Goal: Task Accomplishment & Management: Manage account settings

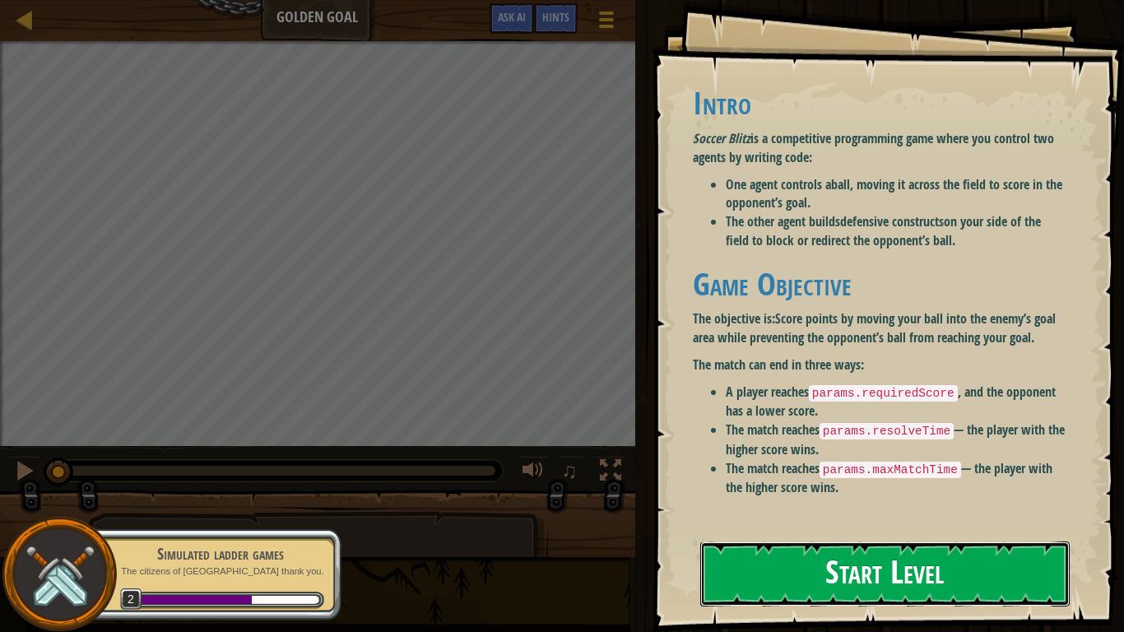
click at [766, 562] on button "Start Level" at bounding box center [884, 573] width 369 height 65
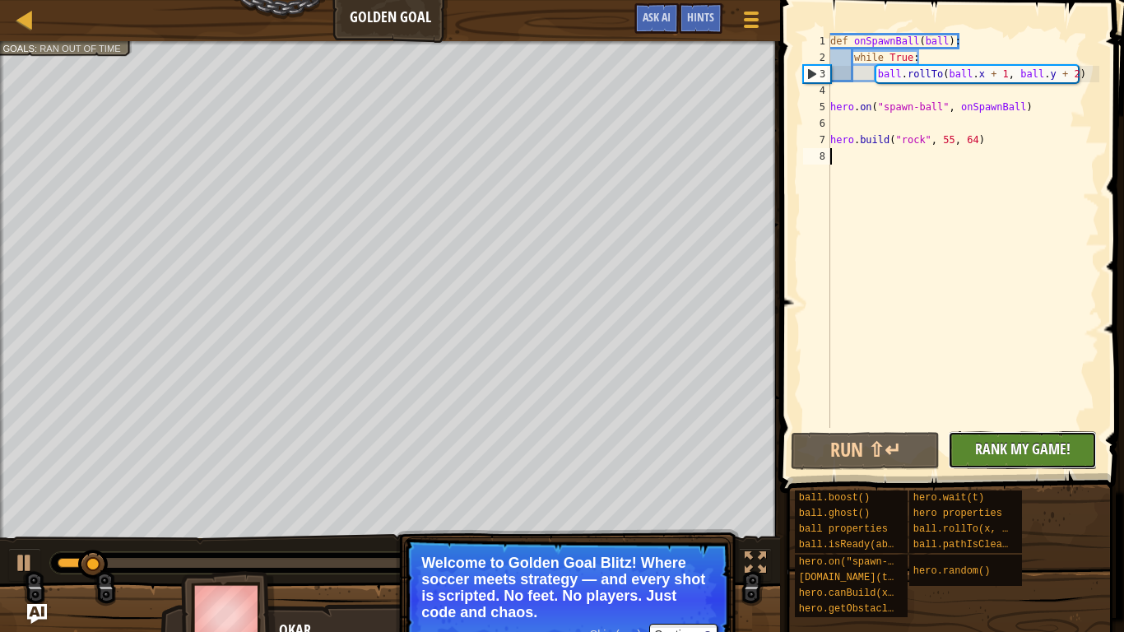
click at [1024, 455] on span "Rank My Game!" at bounding box center [1022, 448] width 95 height 21
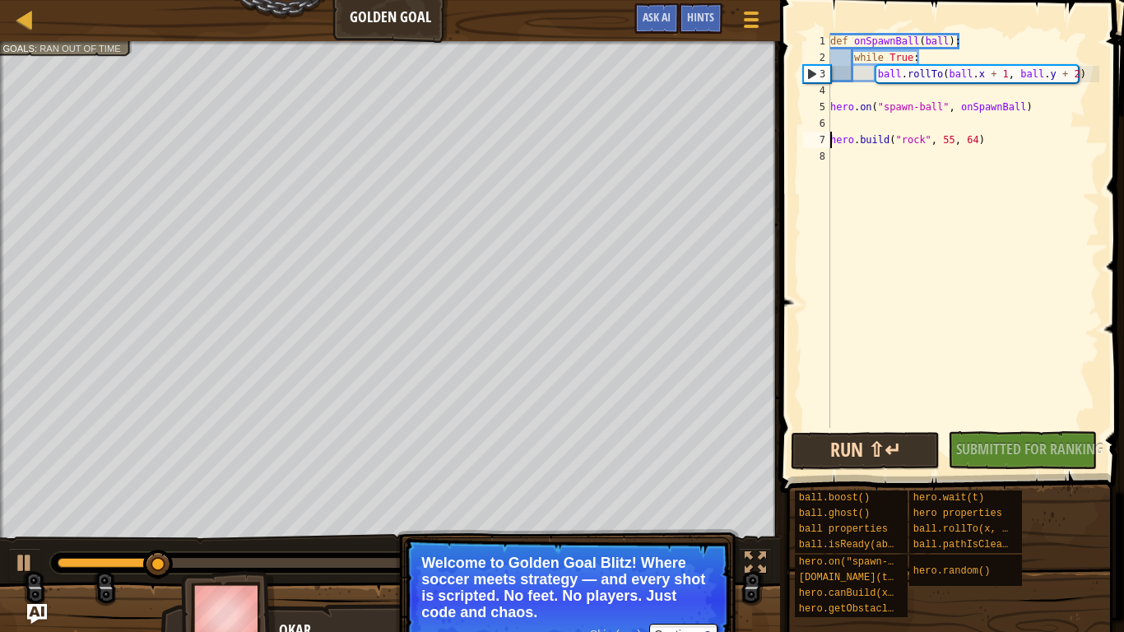
type textarea "[DOMAIN_NAME]("rock", 55, 64)"
type textarea "hero.on("spawn-ball", onSpawnBall)"
drag, startPoint x: 808, startPoint y: 464, endPoint x: 813, endPoint y: 454, distance: 11.0
click at [813, 454] on button "Run ⇧↵" at bounding box center [865, 451] width 149 height 38
click at [811, 454] on button "Running" at bounding box center [865, 451] width 149 height 38
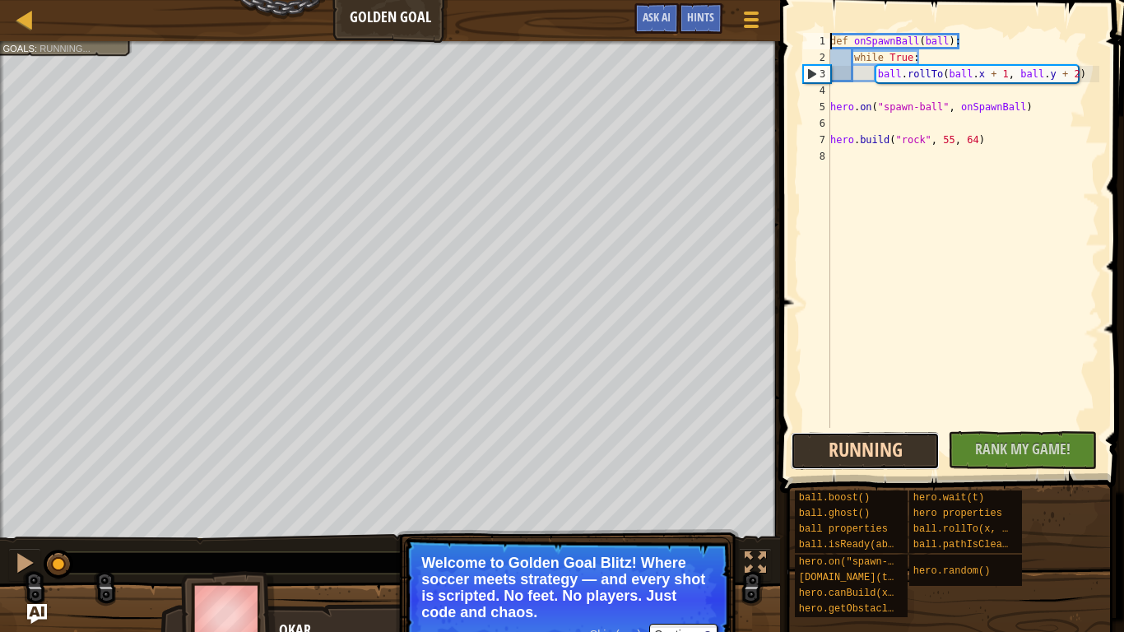
click at [811, 454] on button "Running" at bounding box center [865, 451] width 149 height 38
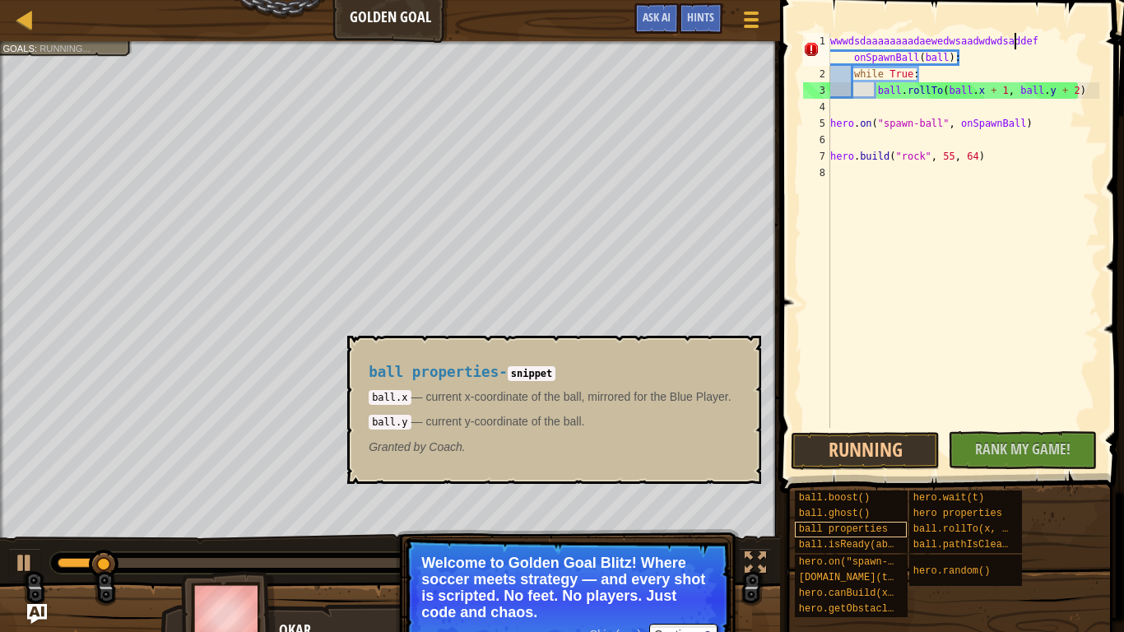
scroll to position [7, 27]
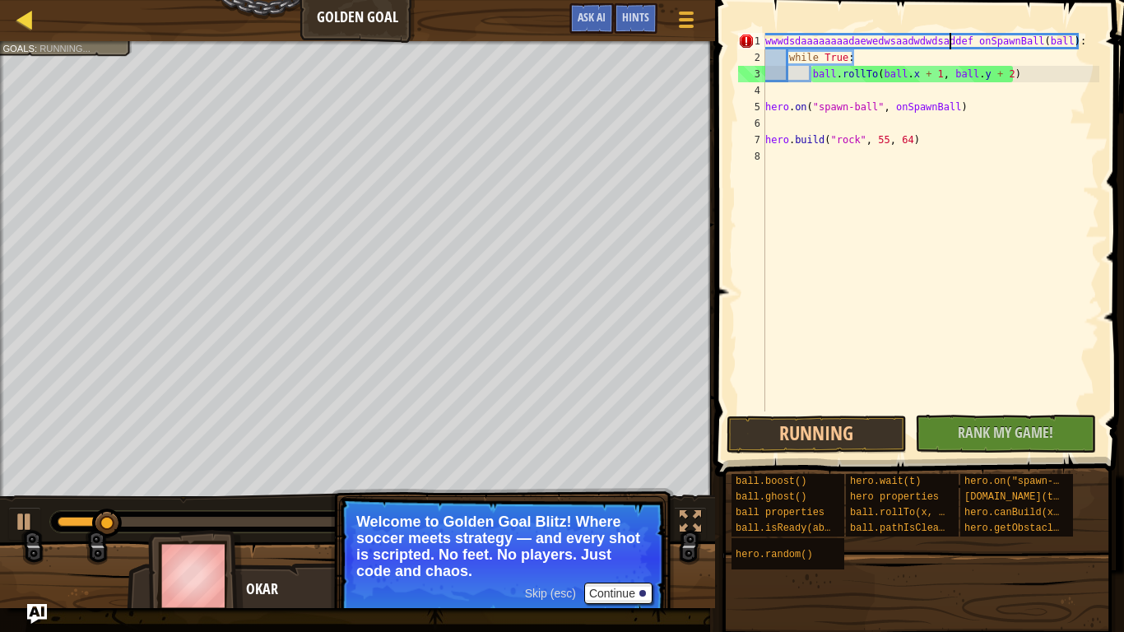
type textarea "wwwdsdaaaaaaaadaewedwsaadwdwdsaddef onSpawnBall(ball):"
click at [28, 18] on div at bounding box center [25, 19] width 21 height 21
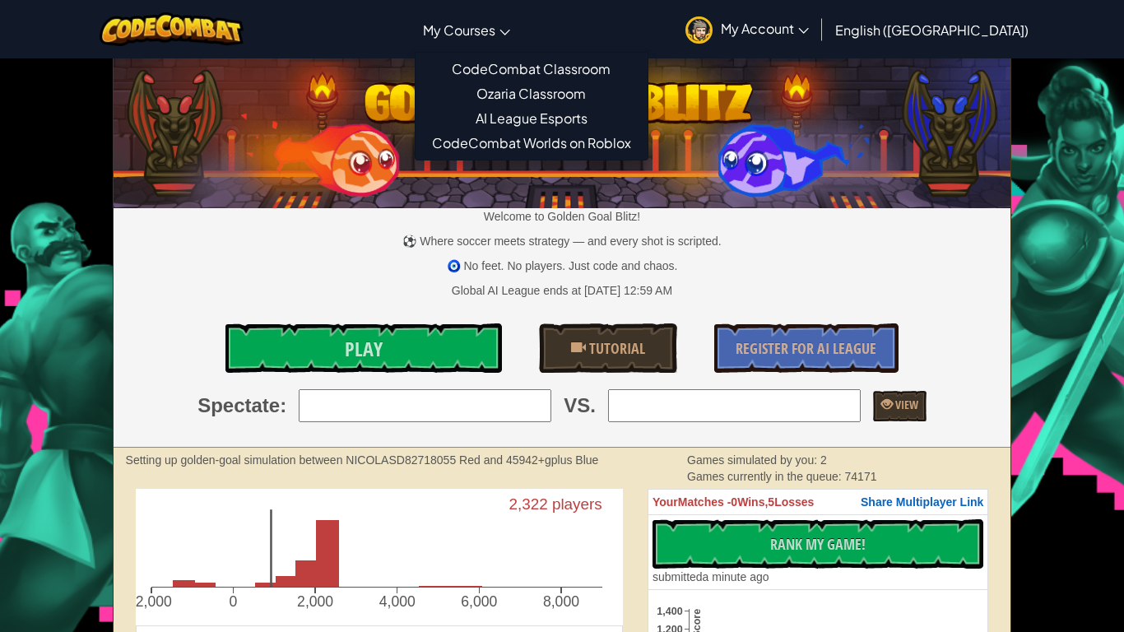
click at [478, 34] on link "My Courses" at bounding box center [467, 29] width 104 height 44
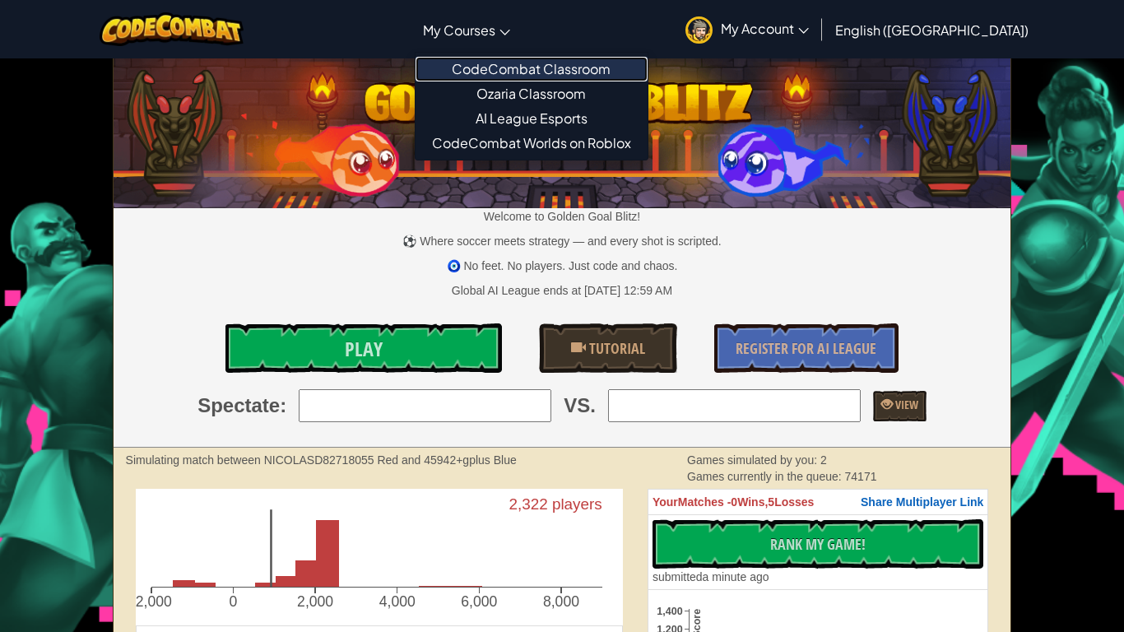
click at [509, 64] on link "CodeCombat Classroom" at bounding box center [531, 69] width 232 height 25
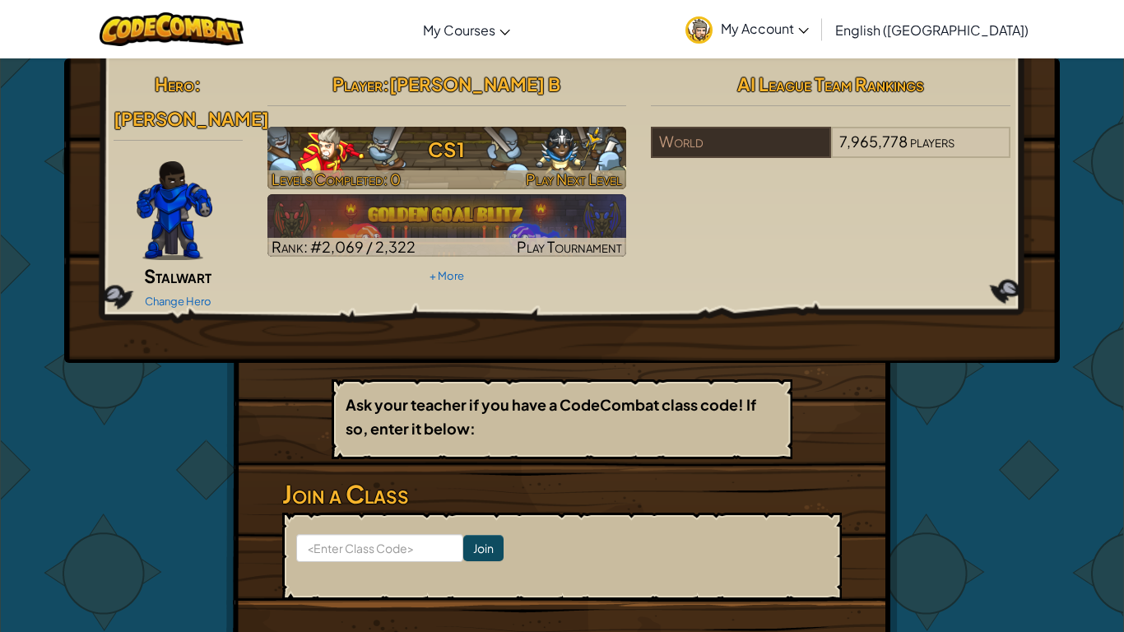
click at [325, 175] on span "Levels Completed: 0" at bounding box center [335, 178] width 129 height 19
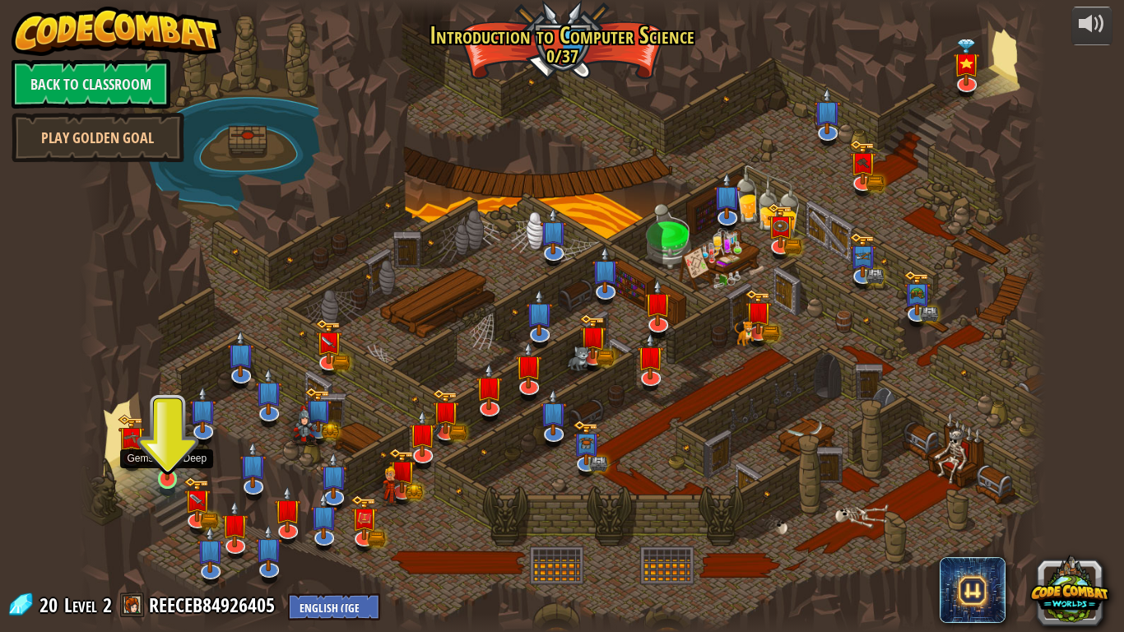
click at [160, 471] on img at bounding box center [167, 452] width 25 height 56
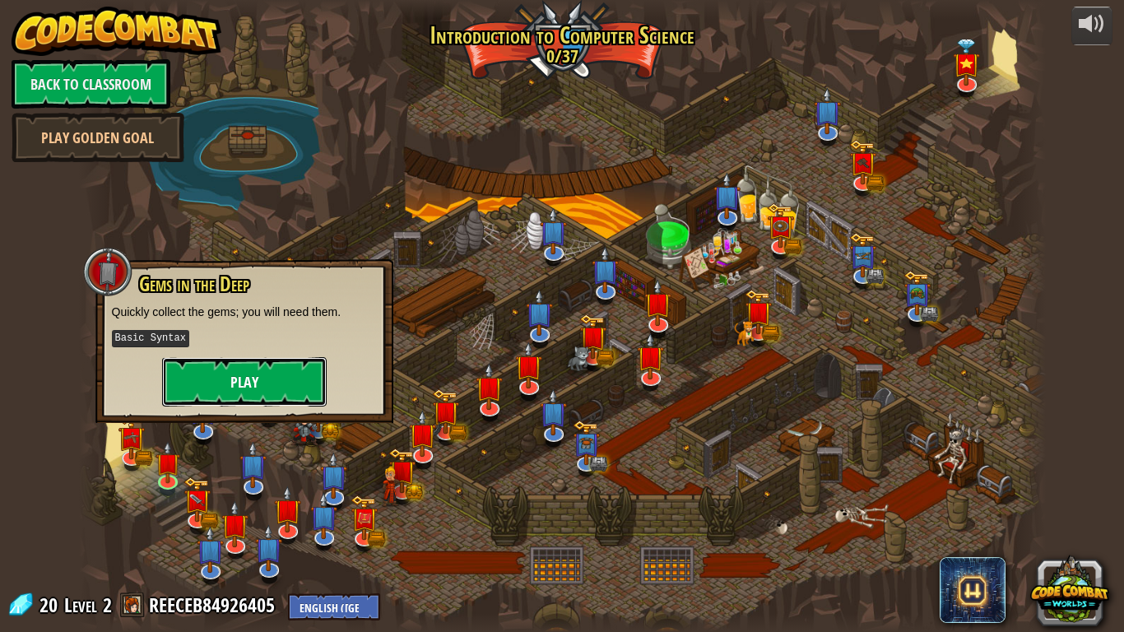
click at [207, 367] on button "Play" at bounding box center [244, 381] width 165 height 49
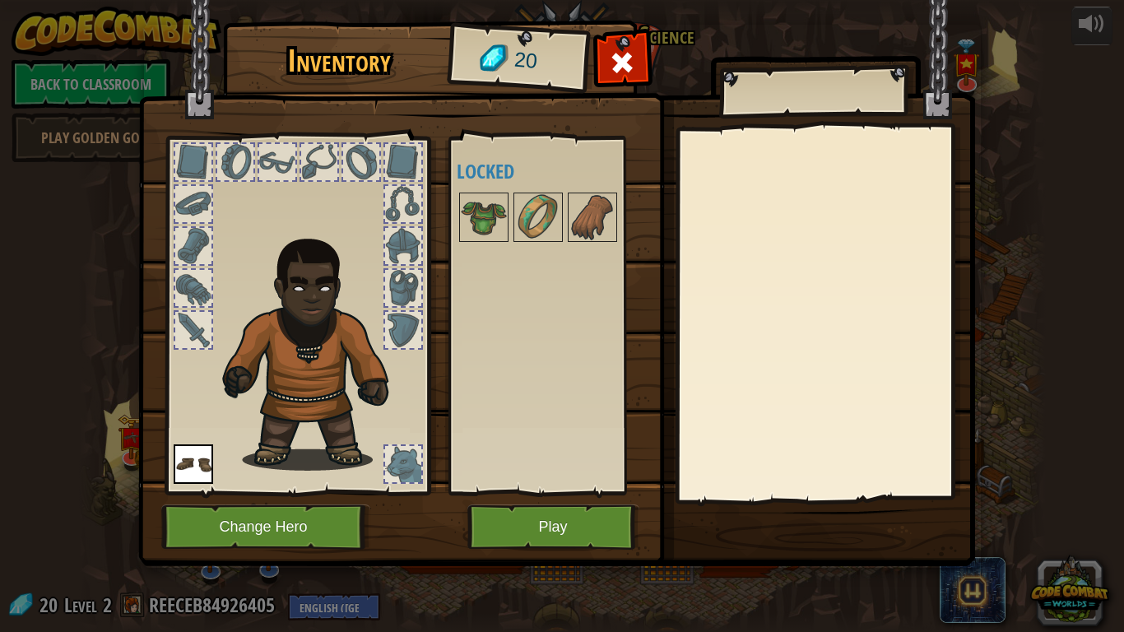
click at [207, 367] on div at bounding box center [296, 311] width 271 height 370
click at [526, 528] on button "Play" at bounding box center [553, 526] width 172 height 45
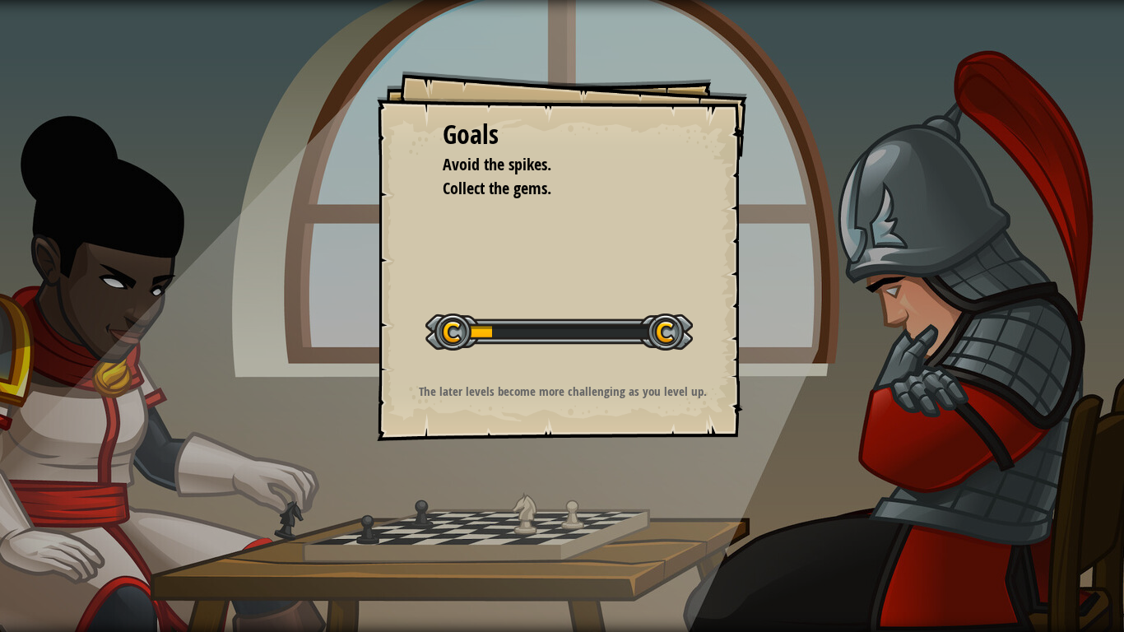
click at [472, 402] on div "The later levels become more challenging as you level up." at bounding box center [562, 396] width 330 height 26
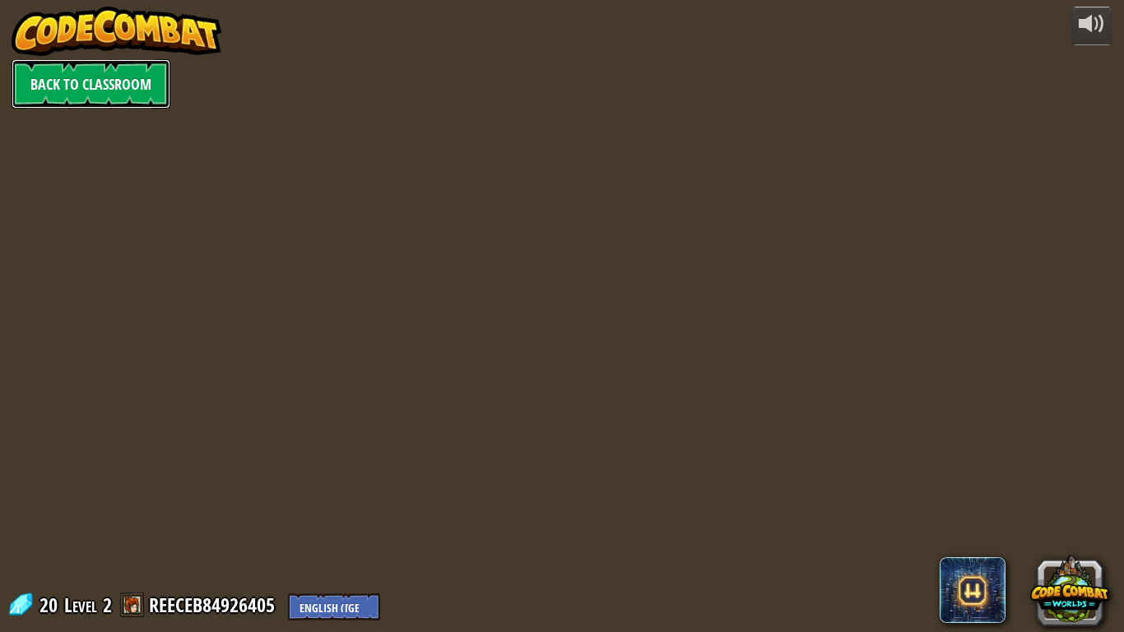
click at [46, 88] on link "Back to Classroom" at bounding box center [91, 83] width 159 height 49
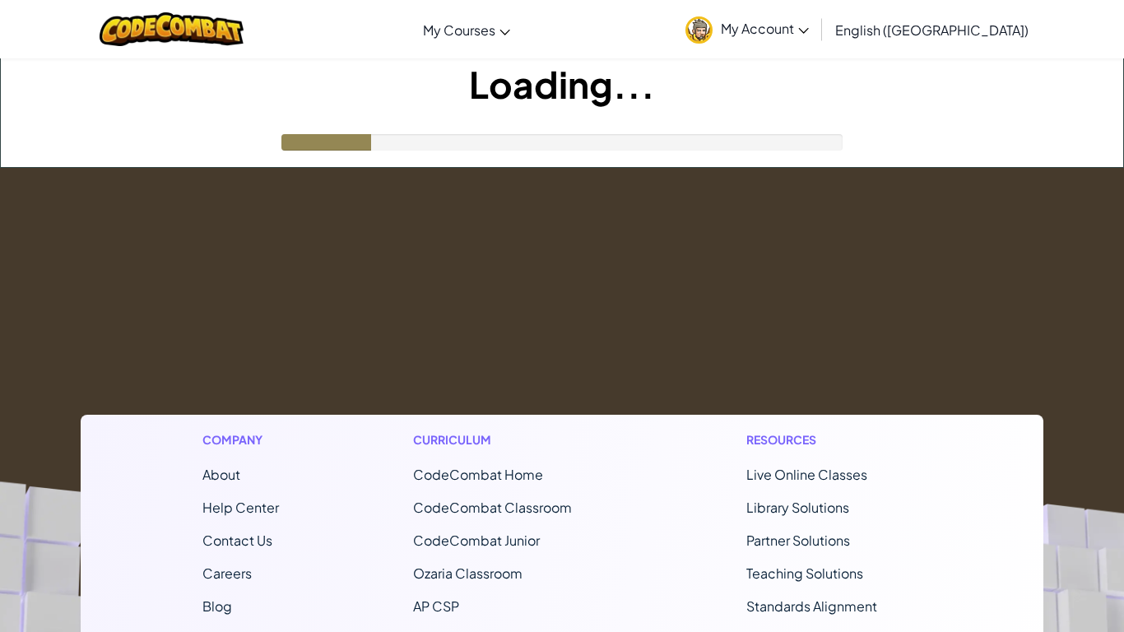
click at [46, 88] on h1 "Loading..." at bounding box center [562, 83] width 1122 height 51
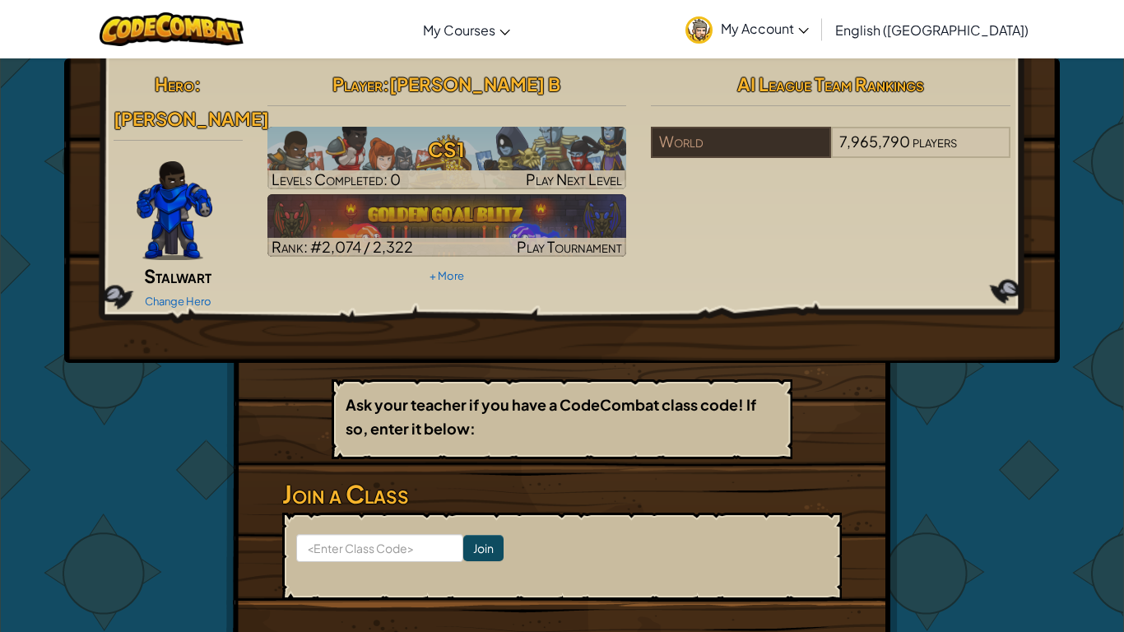
click at [154, 169] on img at bounding box center [175, 210] width 76 height 99
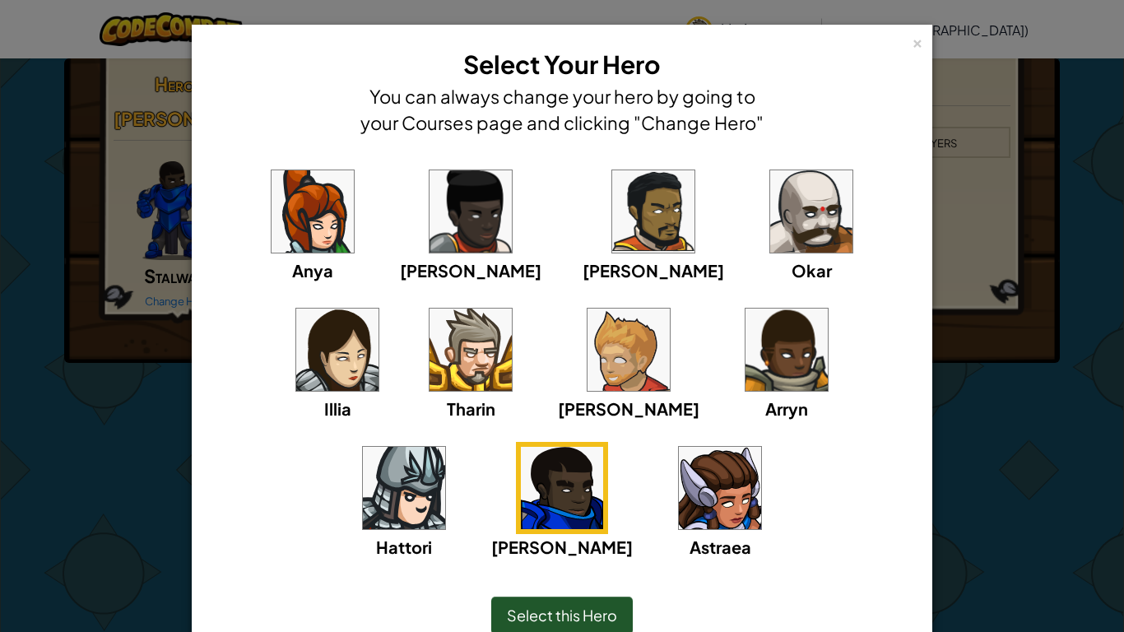
click at [770, 225] on img at bounding box center [811, 211] width 82 height 82
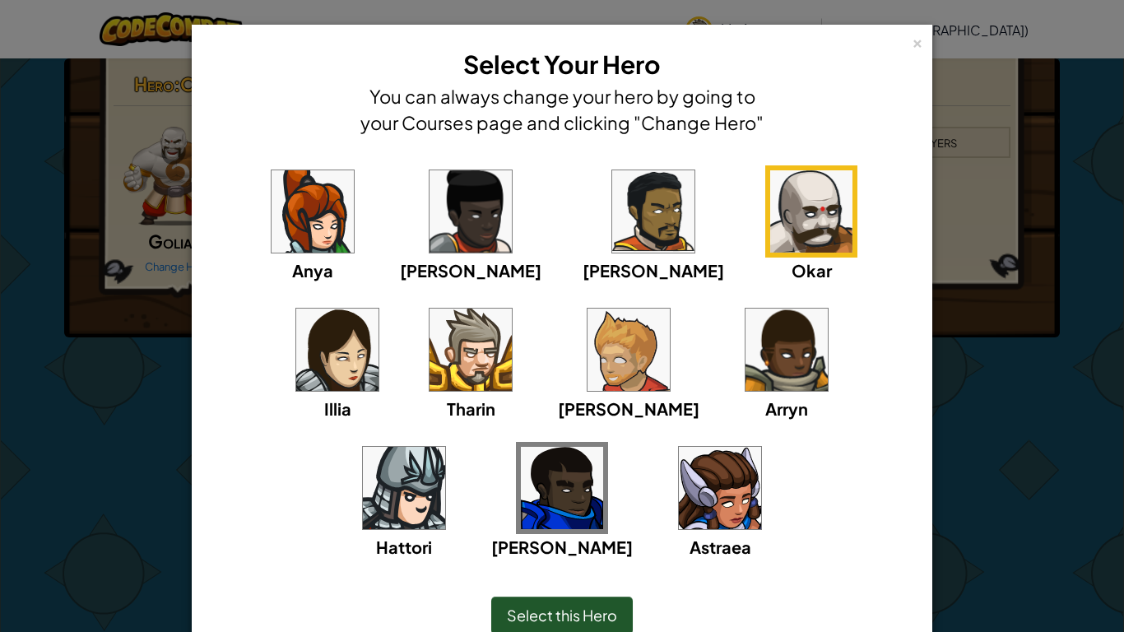
click at [534, 611] on span "Select this Hero" at bounding box center [562, 614] width 110 height 19
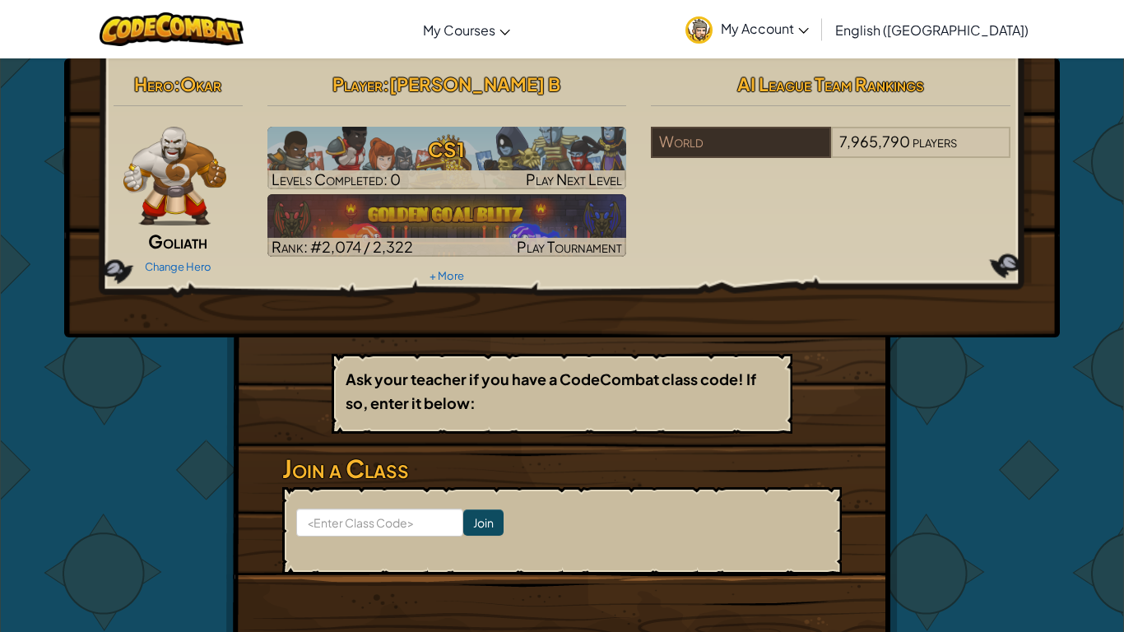
click at [174, 165] on img at bounding box center [174, 176] width 103 height 99
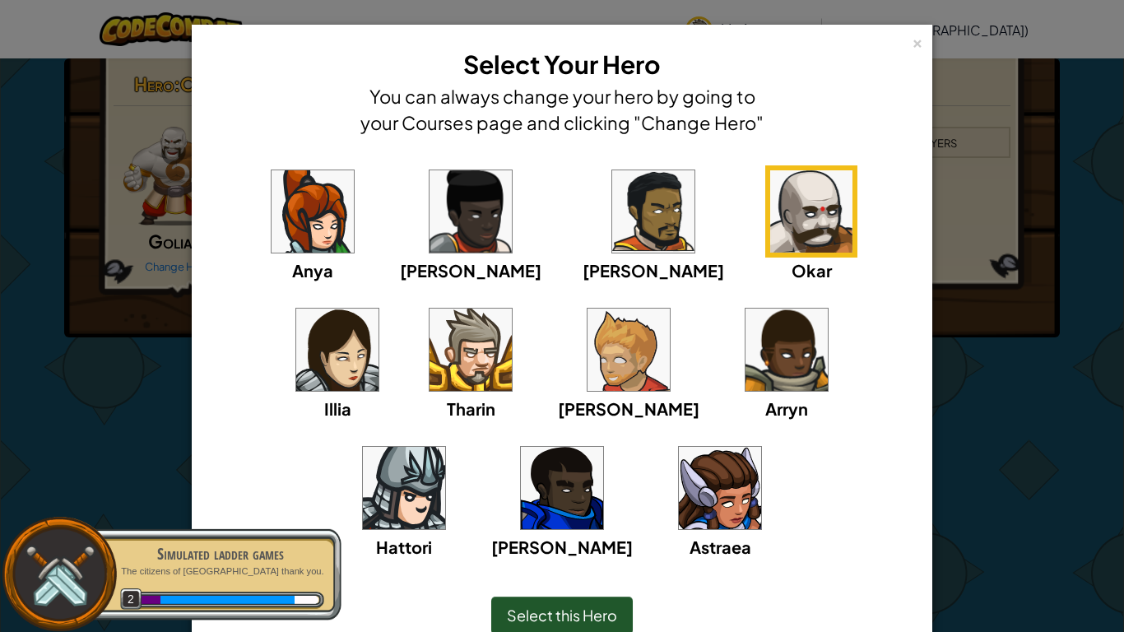
click at [429, 369] on img at bounding box center [470, 349] width 82 height 82
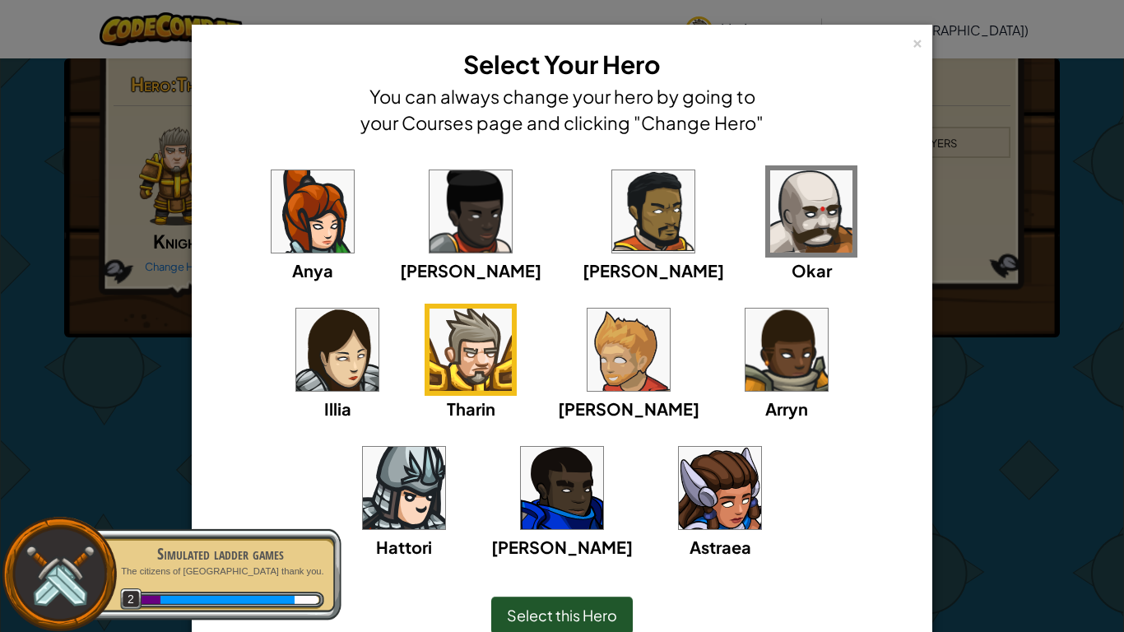
click at [561, 614] on span "Select this Hero" at bounding box center [562, 614] width 110 height 19
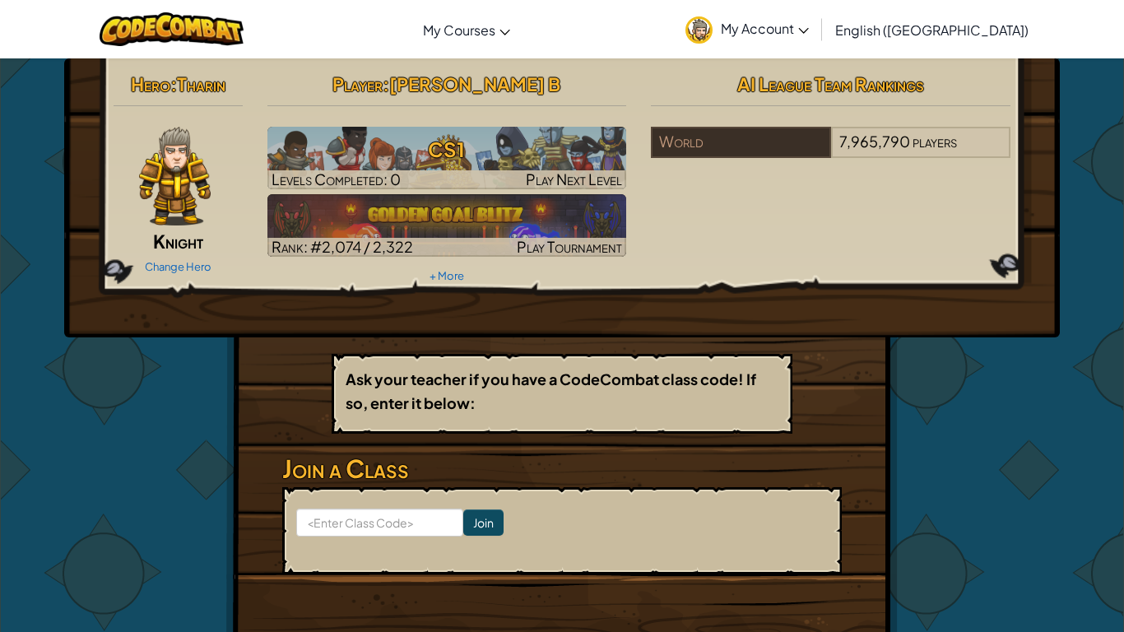
click at [214, 87] on span "Tharin" at bounding box center [201, 83] width 49 height 23
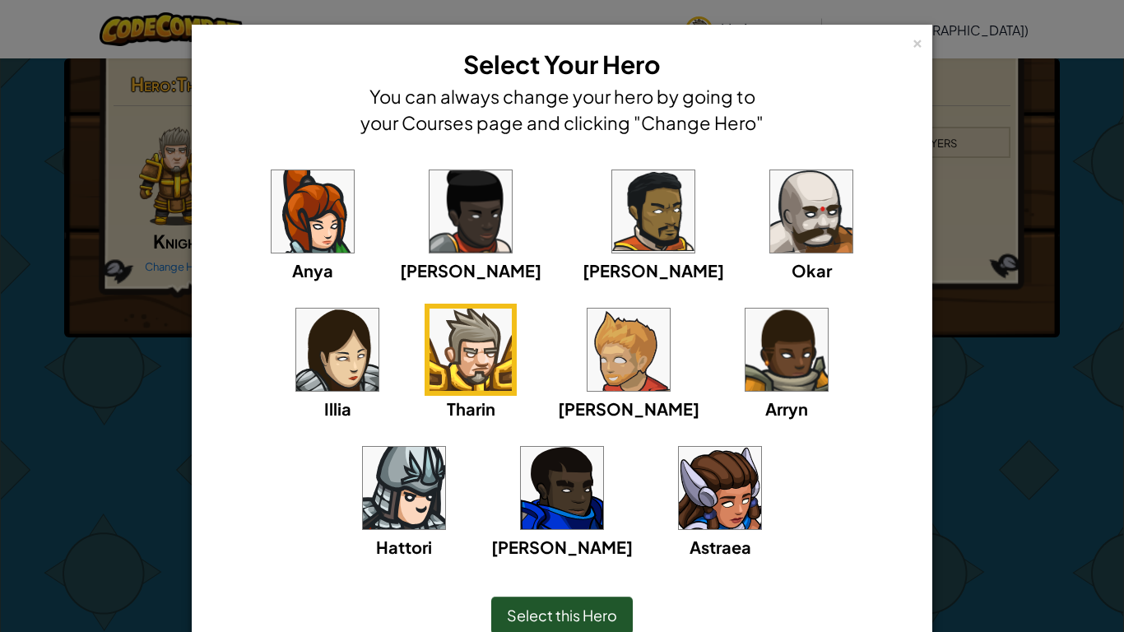
click at [515, 610] on span "Select this Hero" at bounding box center [562, 614] width 110 height 19
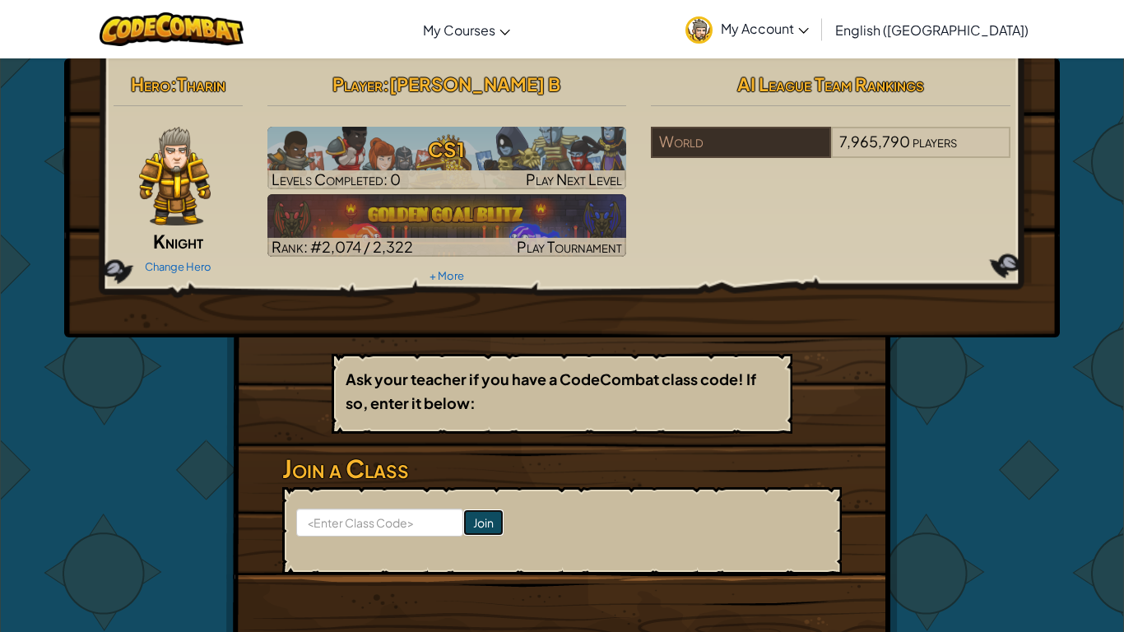
click at [476, 519] on input "Join" at bounding box center [483, 522] width 40 height 26
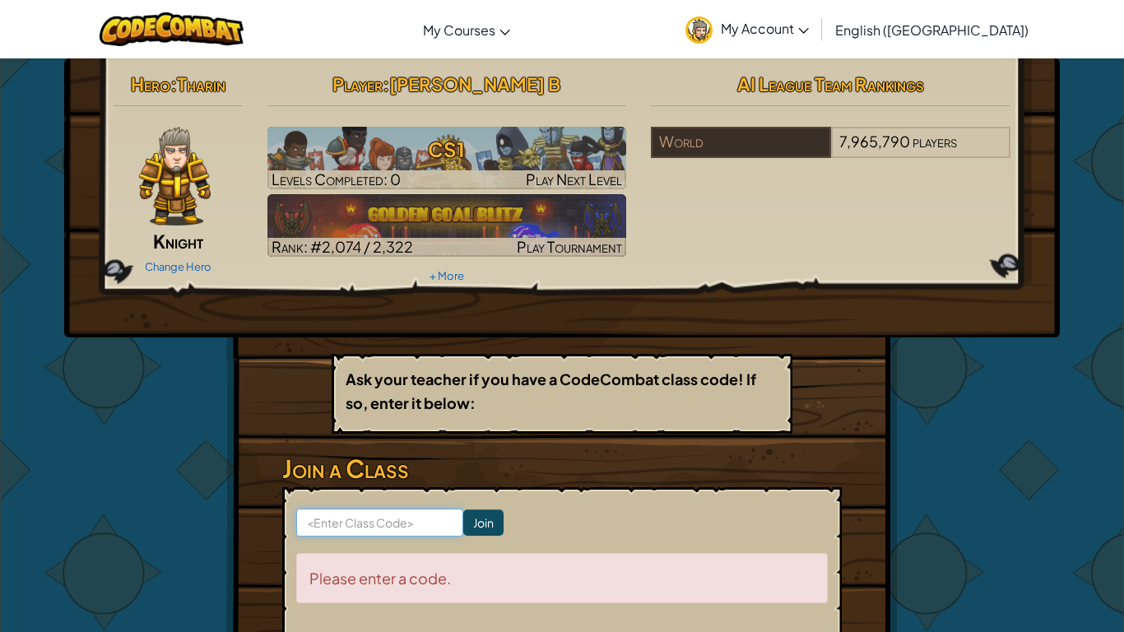
click at [383, 529] on input at bounding box center [379, 522] width 167 height 28
type input "444865"
click at [485, 524] on input "Join" at bounding box center [483, 522] width 40 height 26
